Goal: Information Seeking & Learning: Learn about a topic

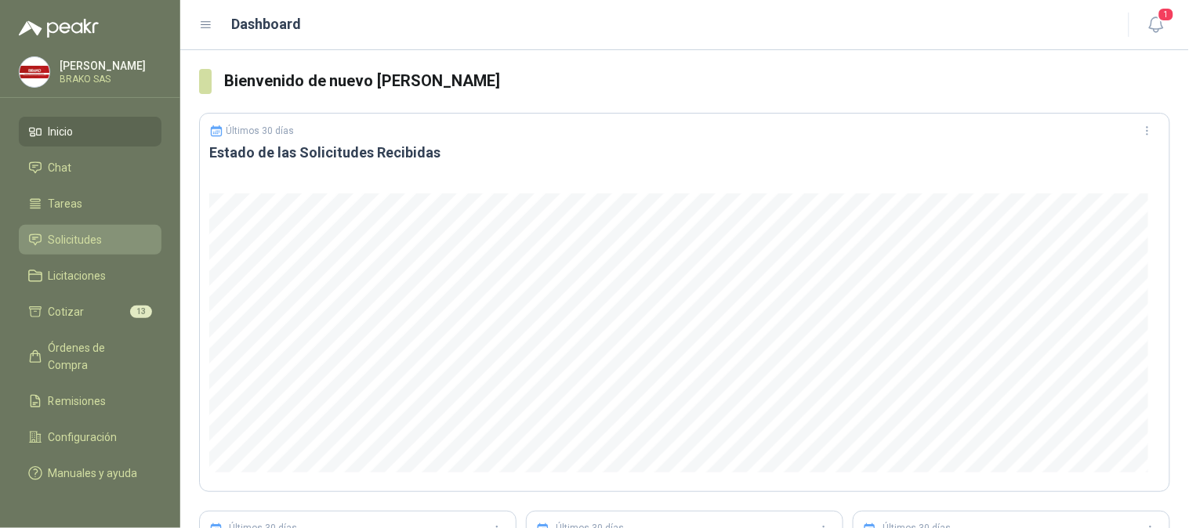
click at [110, 236] on li "Solicitudes" at bounding box center [90, 239] width 124 height 17
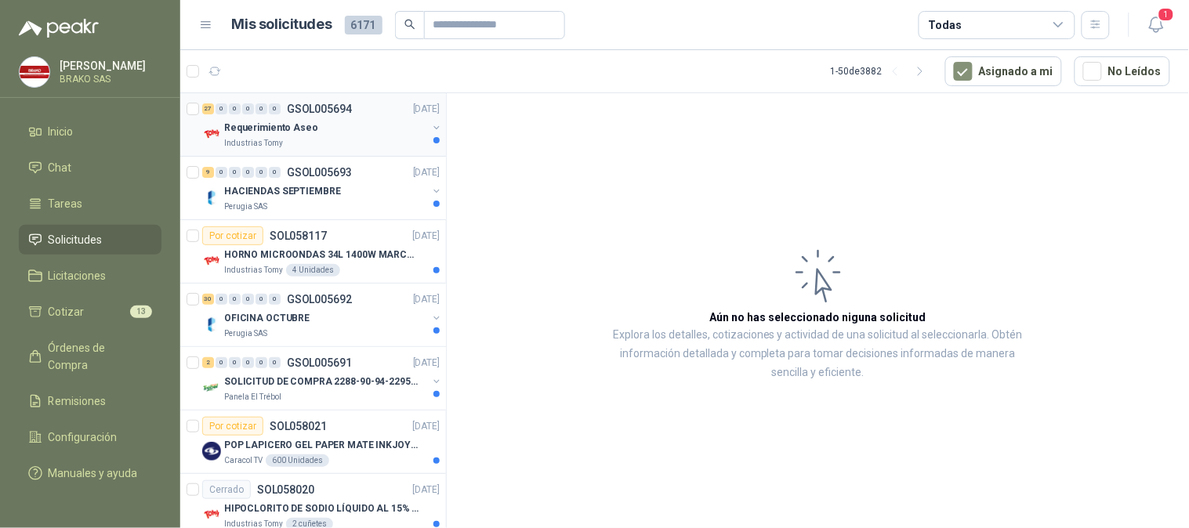
click at [302, 137] on div "Industrias Tomy" at bounding box center [325, 143] width 203 height 13
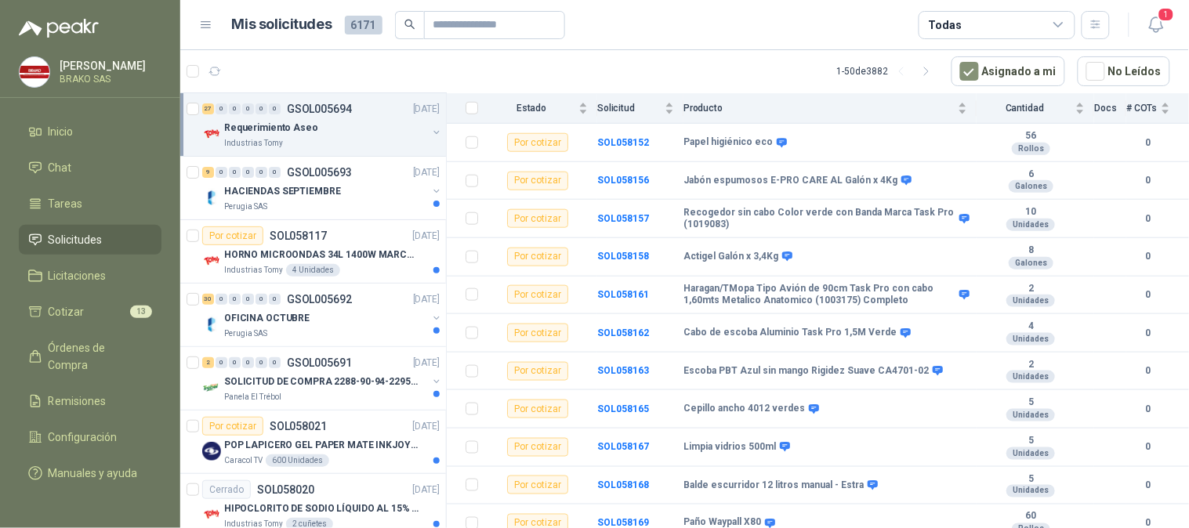
scroll to position [393, 0]
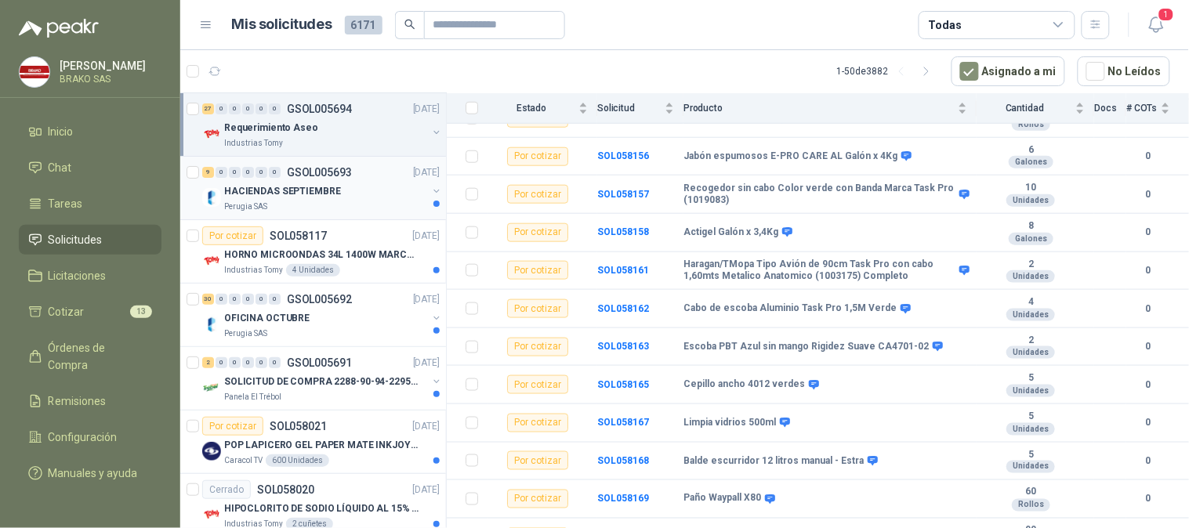
click at [298, 184] on p "HACIENDAS SEPTIEMBRE" at bounding box center [282, 191] width 117 height 15
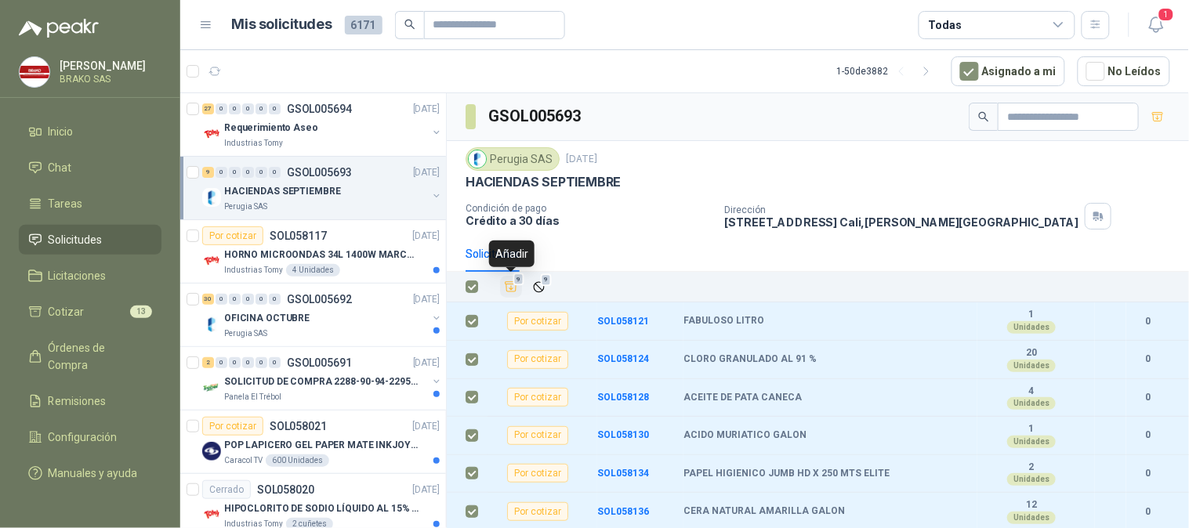
click at [516, 288] on icon "Añadir" at bounding box center [511, 287] width 14 height 14
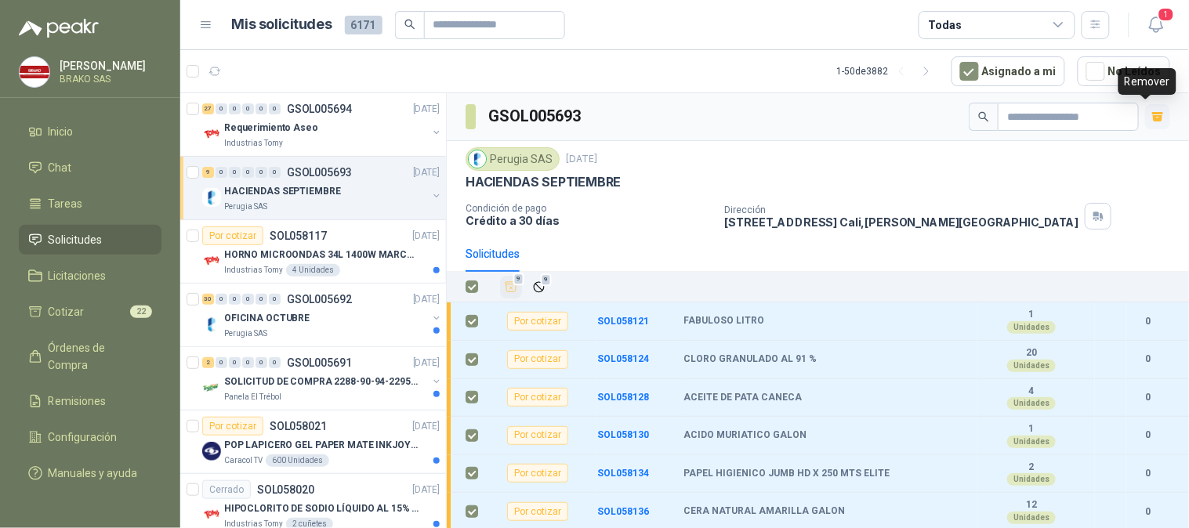
click at [1153, 121] on icon "button" at bounding box center [1157, 118] width 9 height 6
click at [1151, 121] on icon "button" at bounding box center [1157, 116] width 13 height 13
click at [1120, 205] on div "Dirección [STREET_ADDRESS][PERSON_NAME]" at bounding box center [954, 216] width 458 height 27
drag, startPoint x: 597, startPoint y: 246, endPoint x: 564, endPoint y: 261, distance: 36.1
click at [577, 255] on div "Solicitudes" at bounding box center [817, 254] width 704 height 36
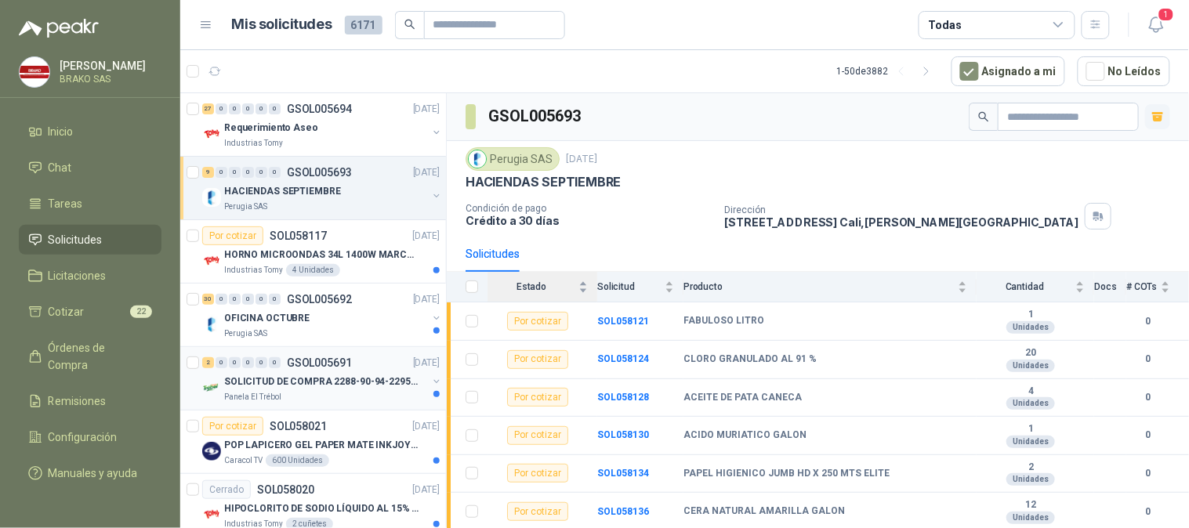
click at [325, 389] on div "SOLICITUD DE COMPRA 2288-90-94-2295-96-2301-02-04" at bounding box center [325, 381] width 203 height 19
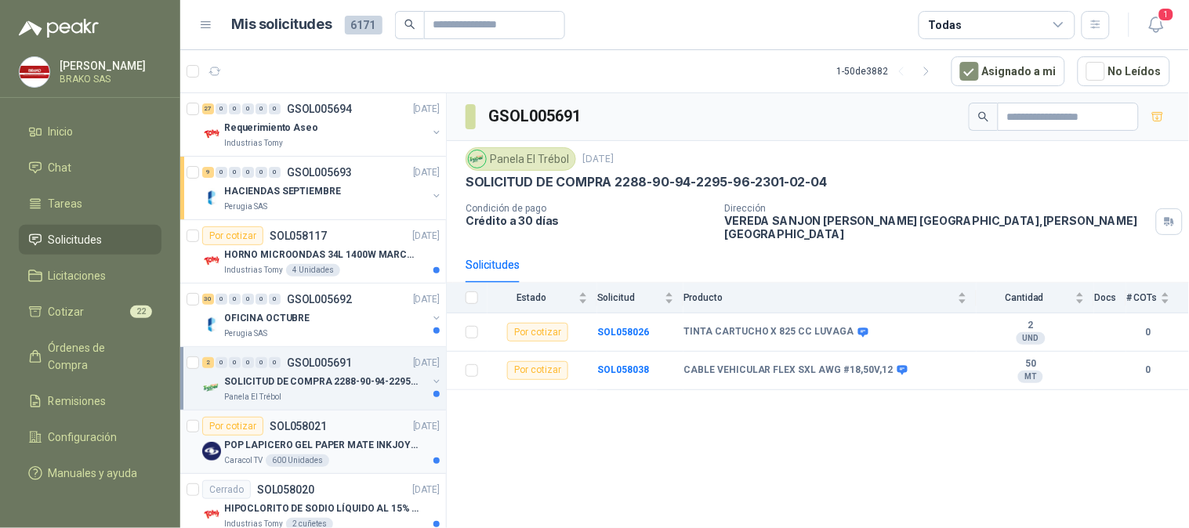
click at [338, 434] on div "Por cotizar SOL058021 [DATE]" at bounding box center [320, 426] width 237 height 19
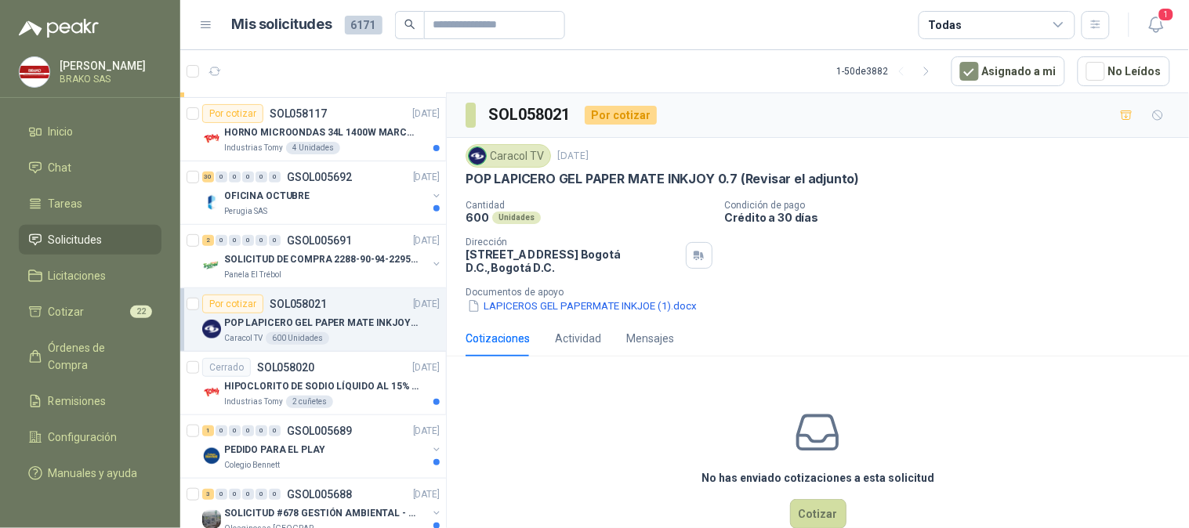
scroll to position [136, 0]
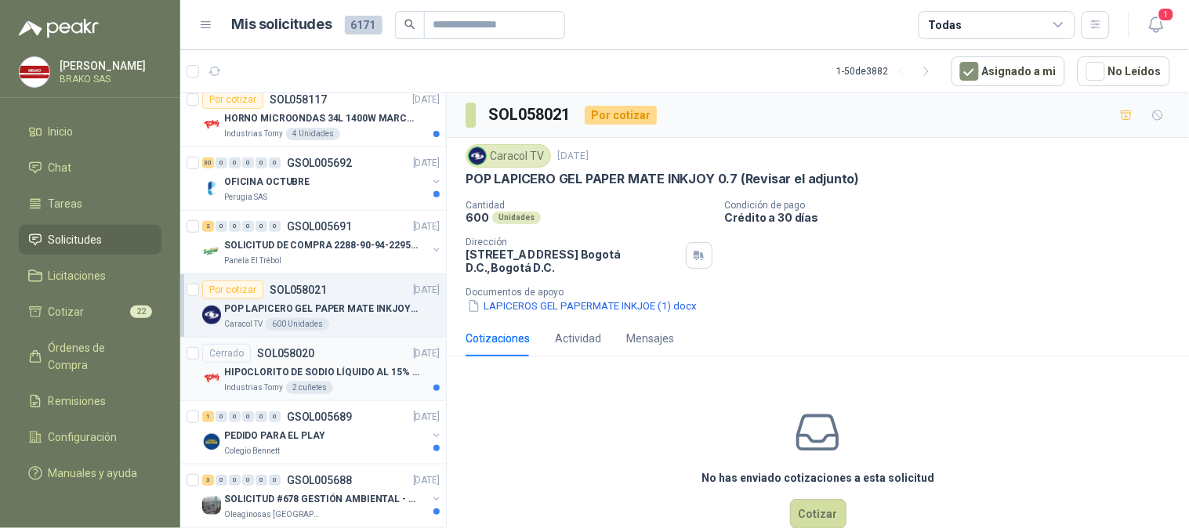
click at [340, 370] on p "HIPOCLORITO DE SODIO LÍQUIDO AL 15% CONT NETO 20L" at bounding box center [321, 372] width 195 height 15
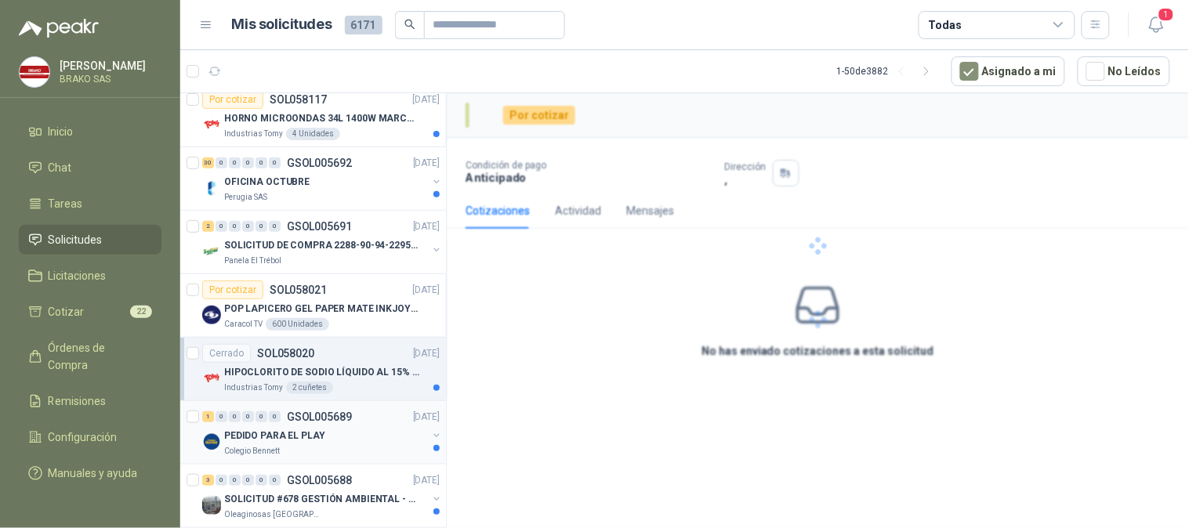
click at [317, 432] on p "PEDIDO PARA EL PLAY" at bounding box center [274, 436] width 101 height 15
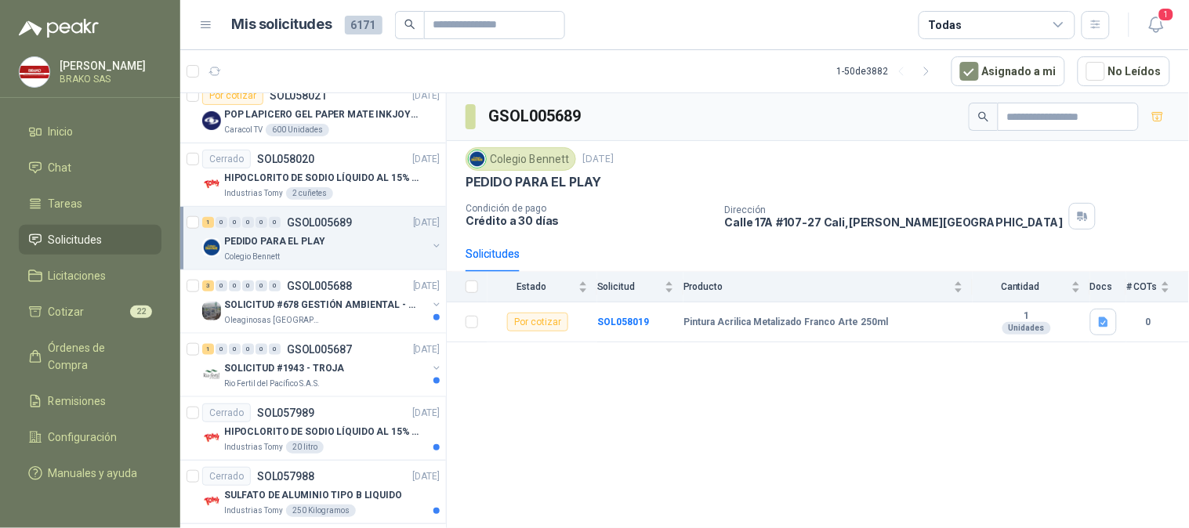
scroll to position [338, 0]
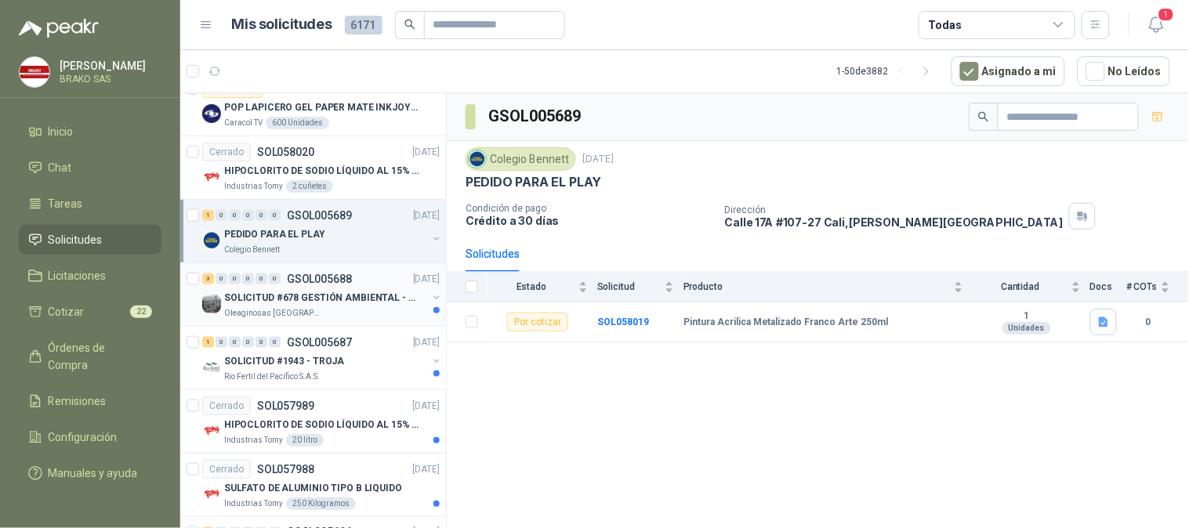
click at [323, 308] on div "Oleaginosas [GEOGRAPHIC_DATA][PERSON_NAME]" at bounding box center [325, 313] width 203 height 13
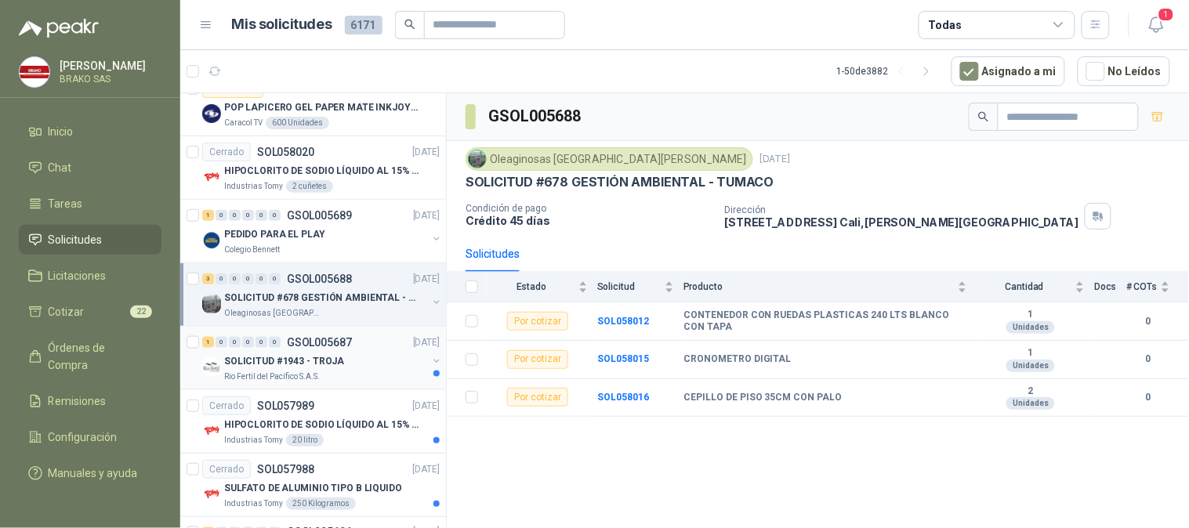
click at [295, 362] on p "SOLICITUD #1943 - TROJA" at bounding box center [284, 361] width 120 height 15
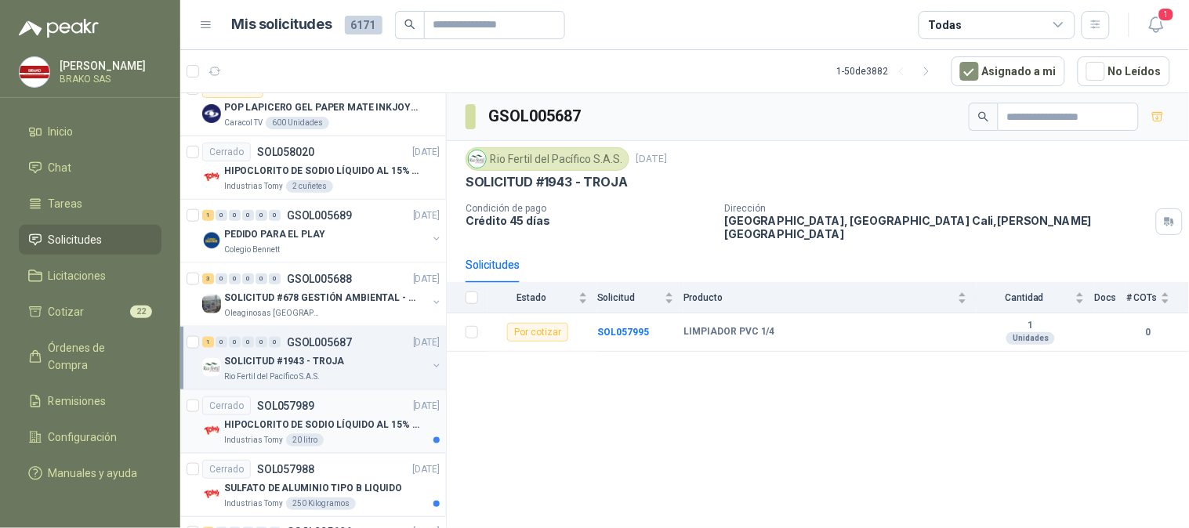
click at [302, 414] on div "Cerrado SOL057989" at bounding box center [258, 405] width 112 height 19
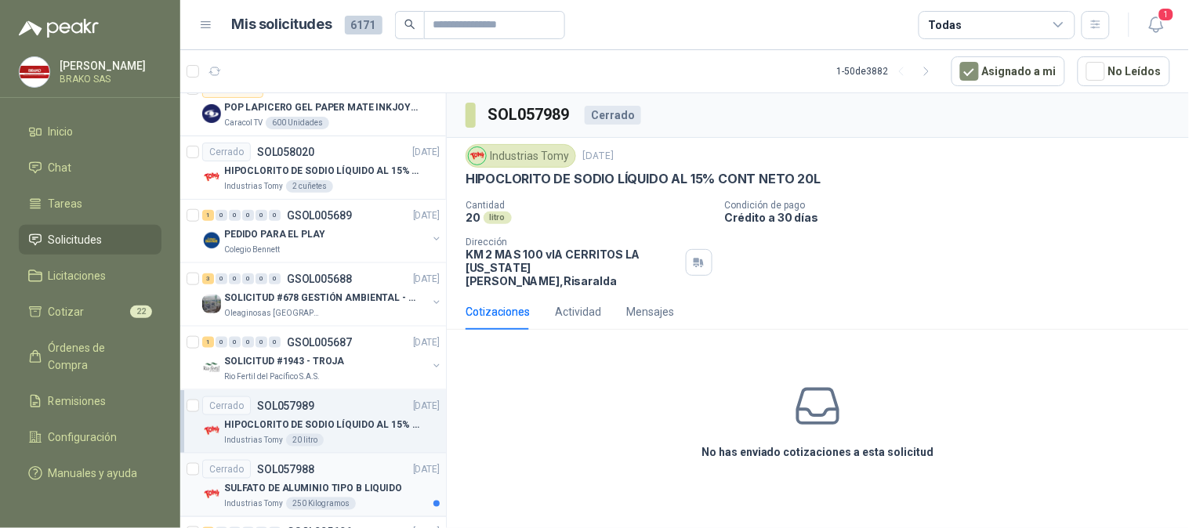
click at [341, 482] on p "SULFATO DE ALUMINIO TIPO B LIQUIDO" at bounding box center [313, 488] width 178 height 15
click at [328, 419] on p "HIPOCLORITO DE SODIO LÍQUIDO AL 15% CONT NETO 20L" at bounding box center [321, 425] width 195 height 15
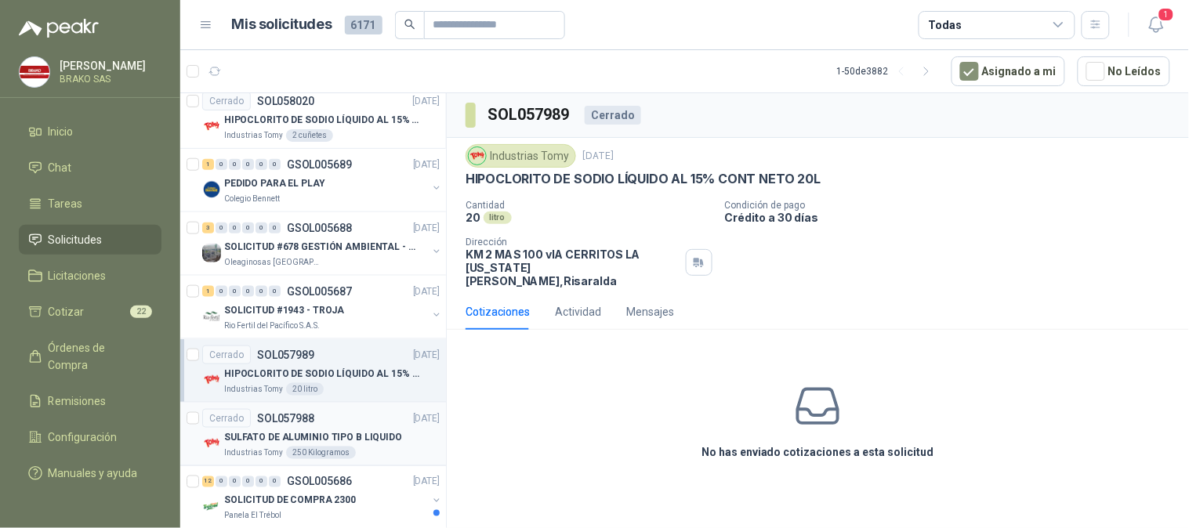
click at [323, 435] on p "SULFATO DE ALUMINIO TIPO B LIQUIDO" at bounding box center [313, 437] width 178 height 15
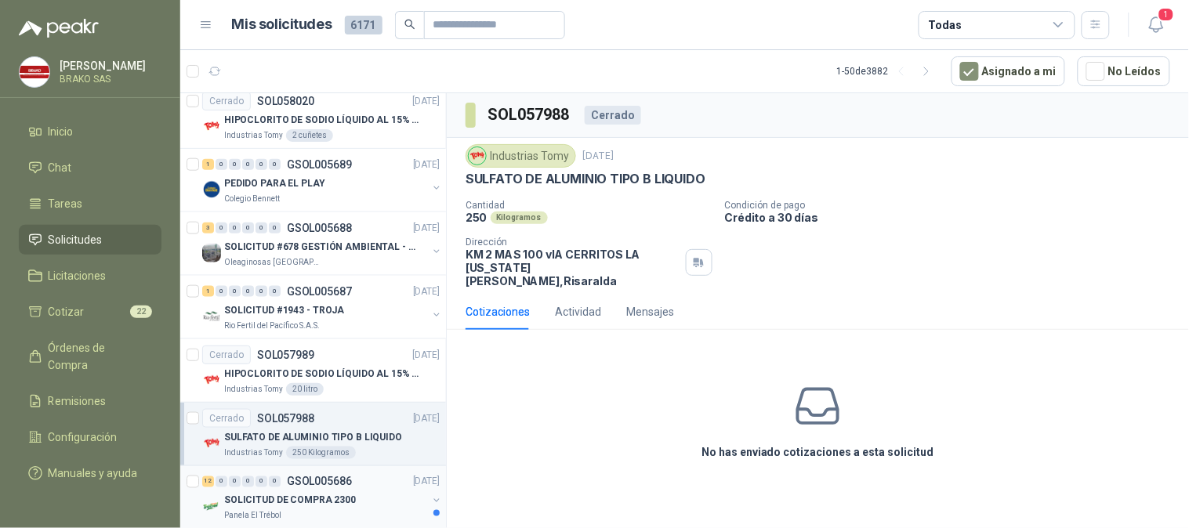
click at [355, 491] on div "SOLICITUD DE COMPRA 2300" at bounding box center [325, 500] width 203 height 19
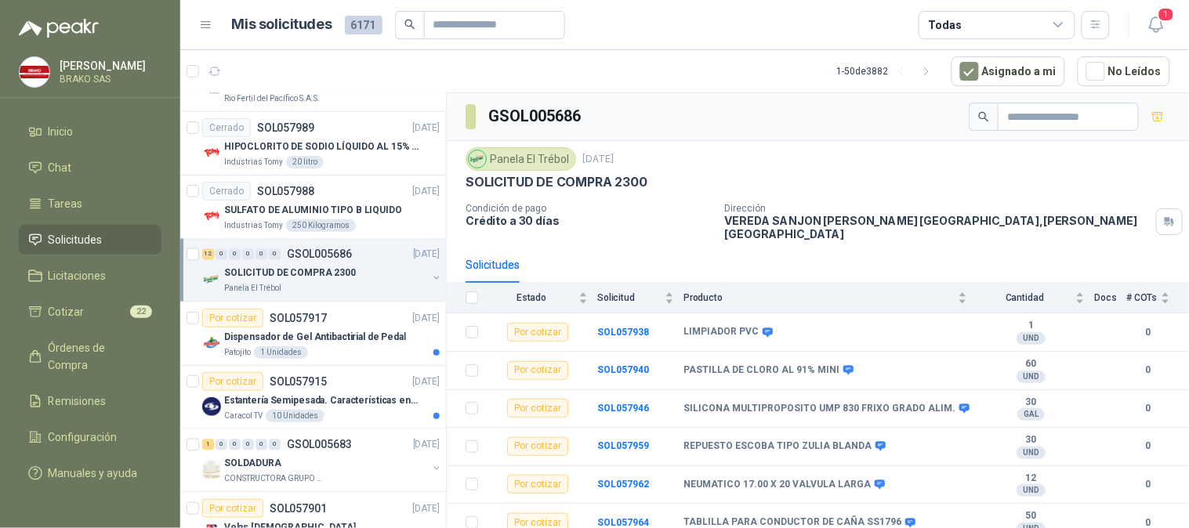
scroll to position [661, 0]
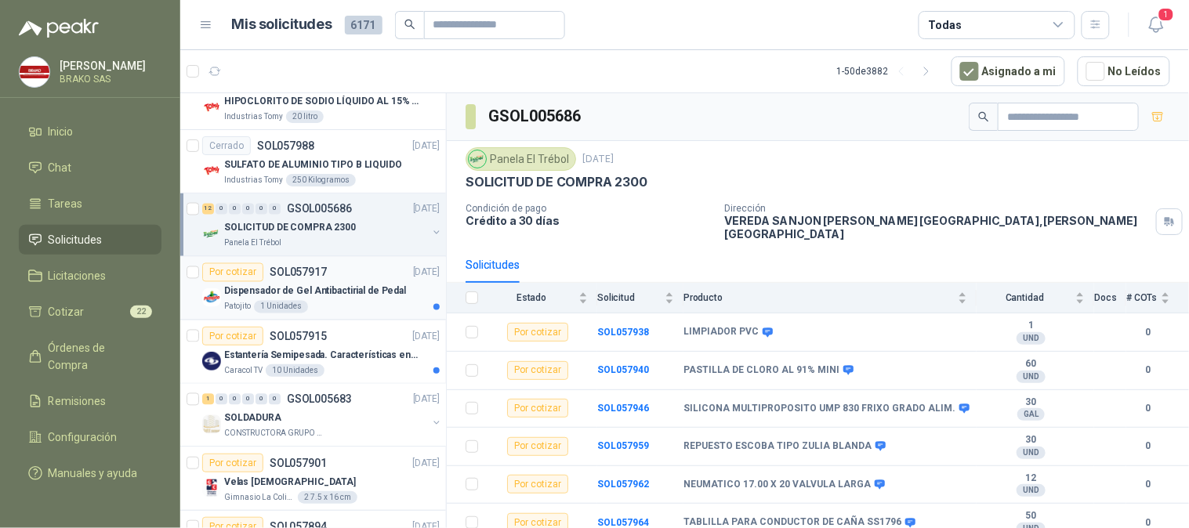
click at [277, 299] on div "Dispensador de Gel Antibactirial de Pedal" at bounding box center [331, 291] width 215 height 19
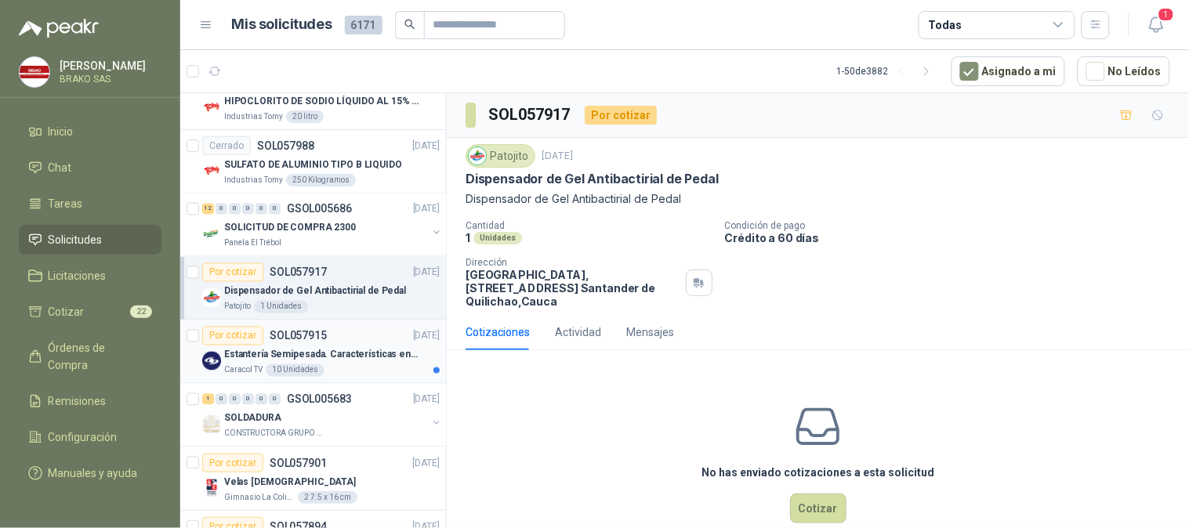
click at [273, 369] on div "10 Unidades" at bounding box center [295, 370] width 59 height 13
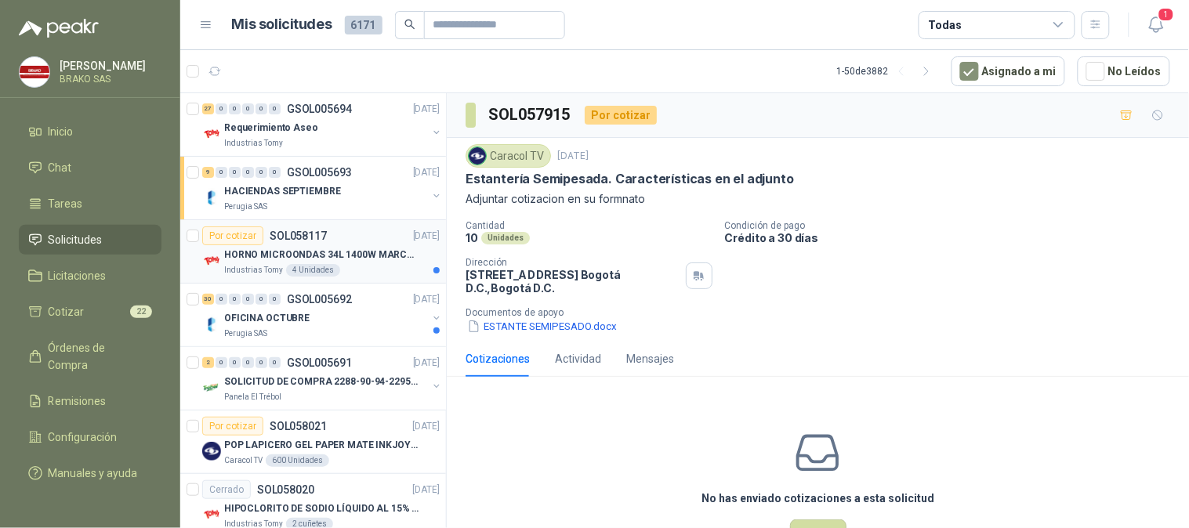
click at [300, 257] on p "HORNO MICROONDAS 34L 1400W MARCA TORNADO." at bounding box center [321, 255] width 195 height 15
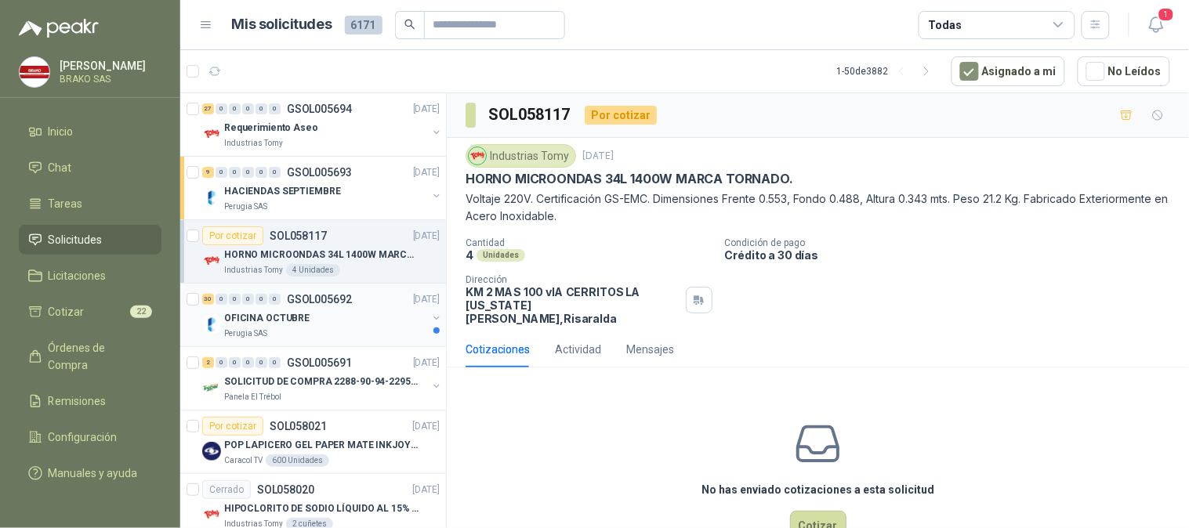
click at [309, 320] on div "OFICINA OCTUBRE" at bounding box center [325, 318] width 203 height 19
